Goal: Navigation & Orientation: Find specific page/section

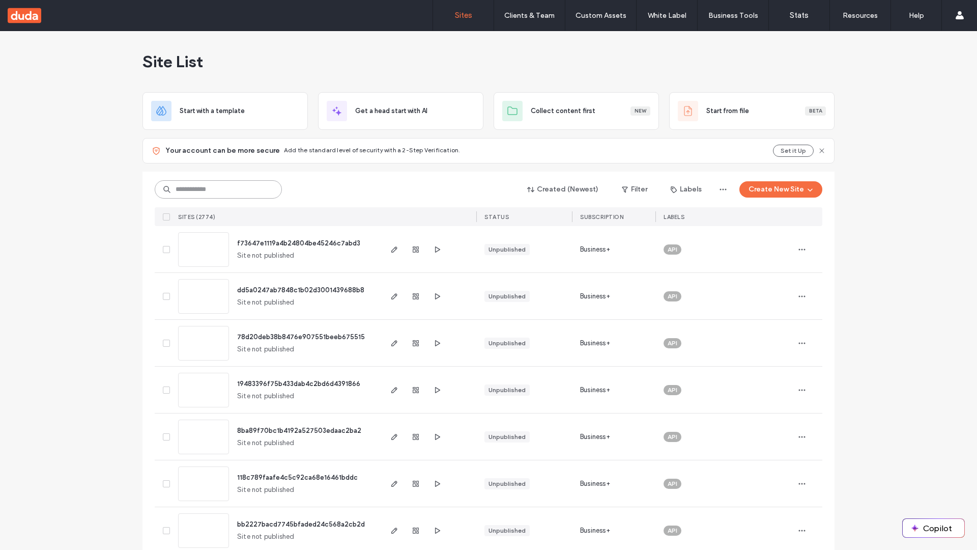
click at [218, 189] on input at bounding box center [218, 189] width 127 height 18
type input "**********"
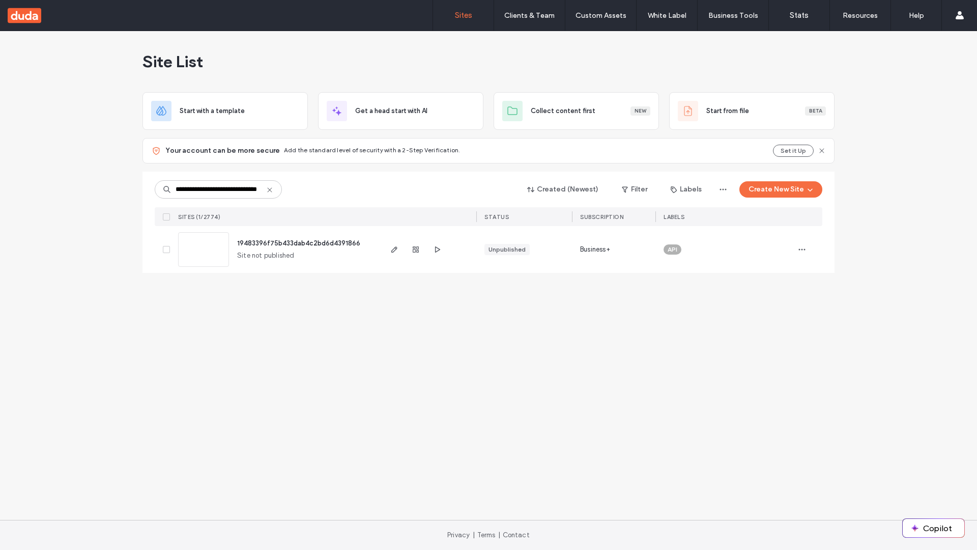
click at [300, 243] on span "19483396f75b433dab4c2bd6d4391866" at bounding box center [298, 243] width 123 height 8
